Goal: Task Accomplishment & Management: Complete application form

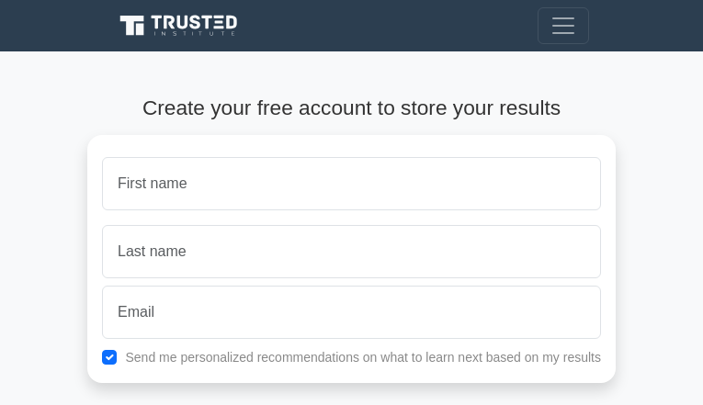
type input "MFQktsBgn"
type input "klUPVyanGCJENL"
type input "jessicafrance1@gmail.com"
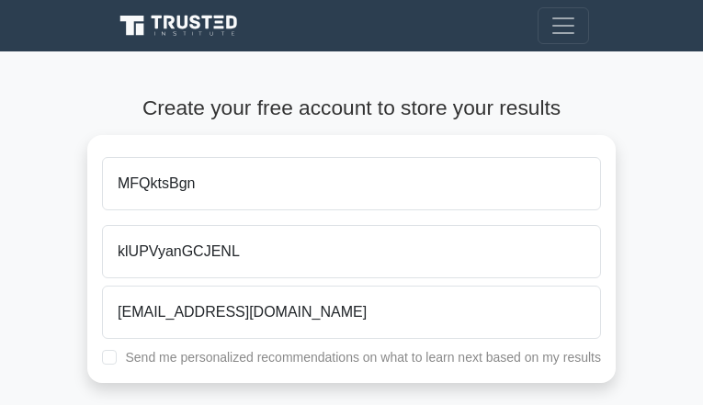
checkbox input "true"
